Goal: Task Accomplishment & Management: Use online tool/utility

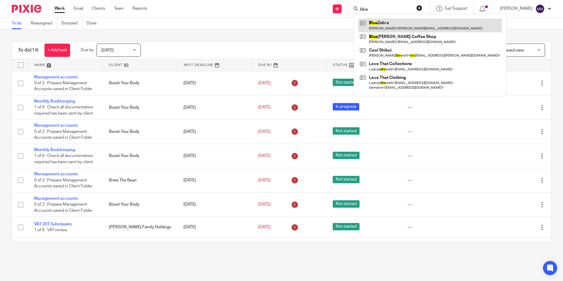
type input "blue"
click at [391, 28] on link at bounding box center [430, 26] width 143 height 14
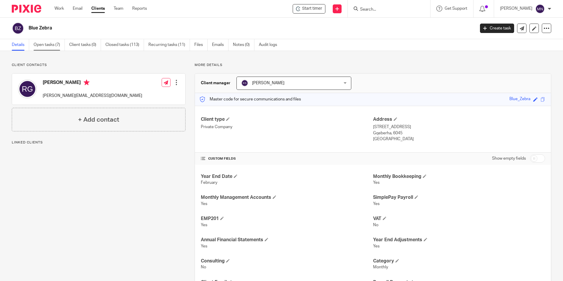
click at [54, 41] on link "Open tasks (7)" at bounding box center [49, 44] width 31 height 11
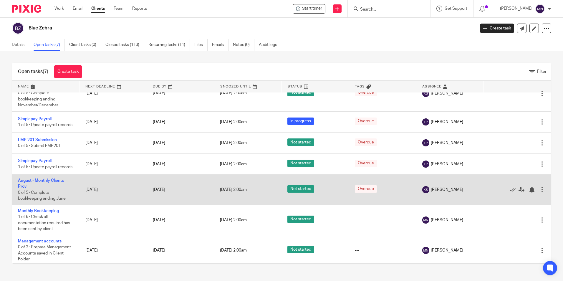
scroll to position [26, 0]
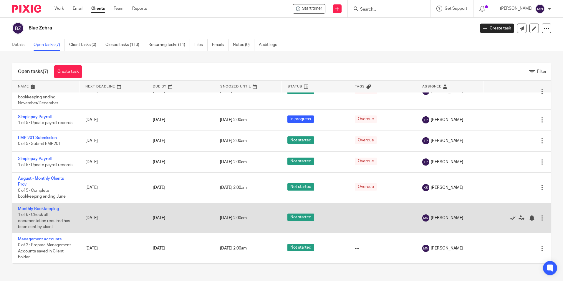
click at [43, 207] on td "Monthly Bookkeeping 1 of 6 · Check all documentation required has been sent by …" at bounding box center [45, 218] width 67 height 30
click at [48, 212] on td "Monthly Bookkeeping 1 of 6 · Check all documentation required has been sent by …" at bounding box center [45, 218] width 67 height 30
click at [48, 209] on link "Monthly Bookkeeping" at bounding box center [38, 209] width 41 height 4
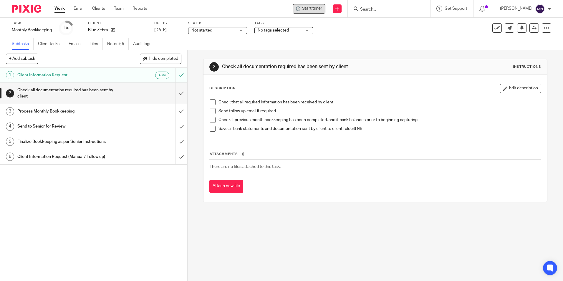
click at [318, 5] on div "Start timer" at bounding box center [309, 8] width 33 height 9
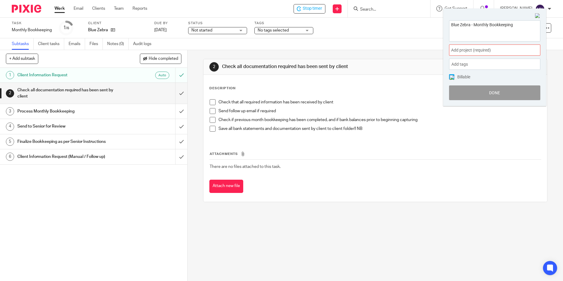
click at [520, 22] on textarea "Blue Zebra - Monthly Bookkeeping" at bounding box center [495, 30] width 91 height 19
type textarea "Blue Zebra - Monthly Bookkeeping-Processing July"
click at [507, 49] on span "Add project (required) :" at bounding box center [488, 50] width 74 height 6
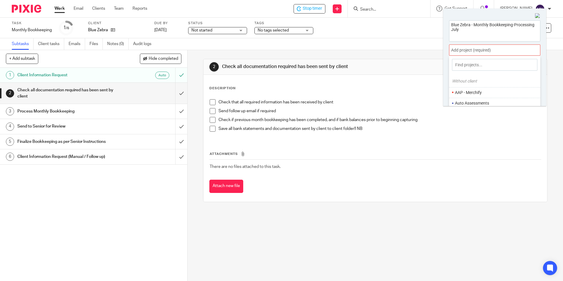
click at [502, 65] on input at bounding box center [494, 65] width 85 height 12
type input "blue"
click at [474, 65] on li "MAP - Blue Zebra" at bounding box center [497, 66] width 84 height 6
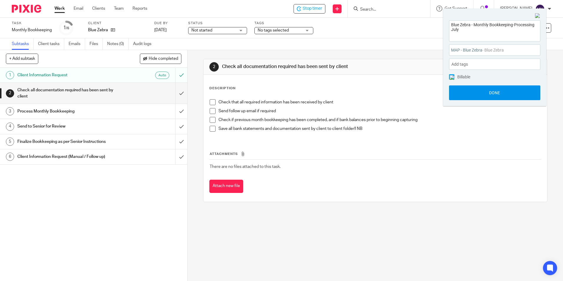
click at [483, 95] on button "Done" at bounding box center [494, 92] width 91 height 15
